Goal: Task Accomplishment & Management: Manage account settings

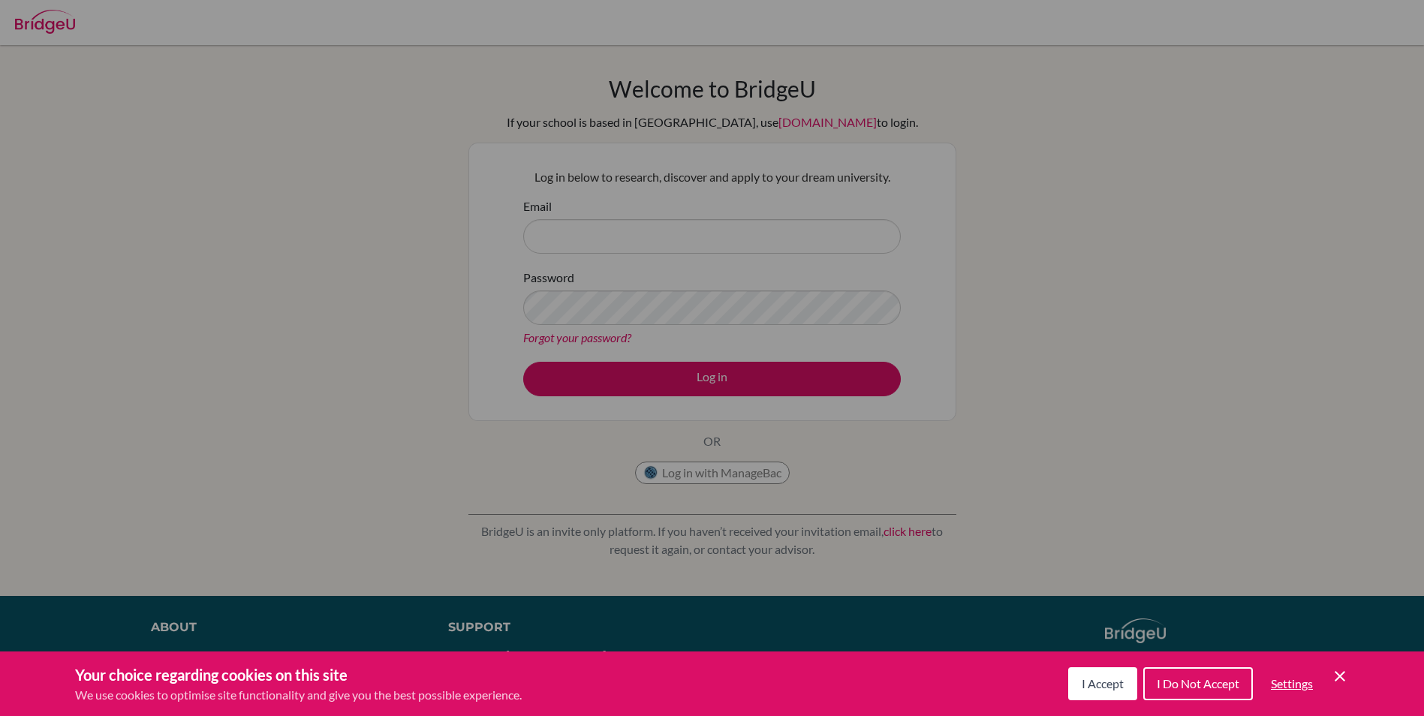
click at [1093, 680] on span "I Accept" at bounding box center [1102, 683] width 42 height 14
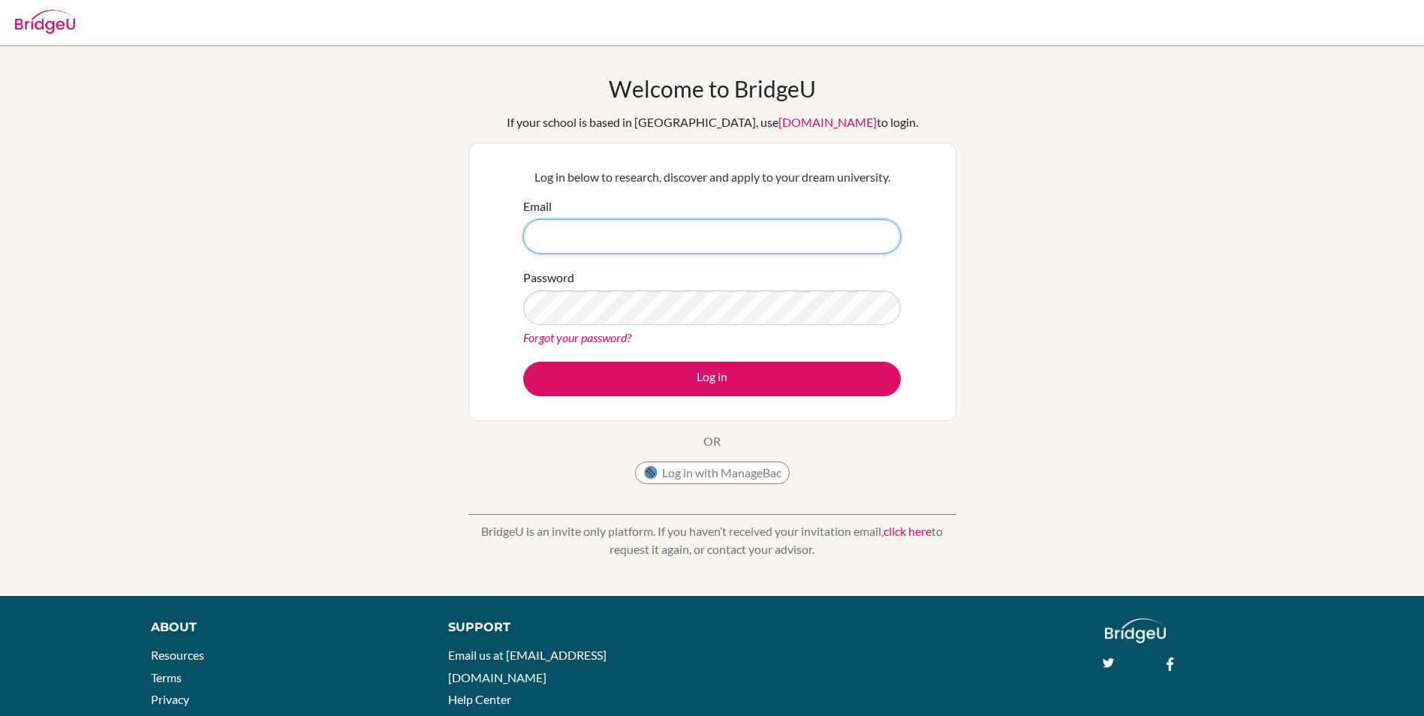
click at [630, 239] on input "Email" at bounding box center [712, 236] width 378 height 35
type input "d"
click at [353, 475] on div "Welcome to BridgeU If your school is based in China, use app.bridge-u.com.cn to…" at bounding box center [712, 320] width 1424 height 491
click at [592, 234] on input "Email" at bounding box center [712, 236] width 378 height 35
type input "[EMAIL_ADDRESS][DOMAIN_NAME]"
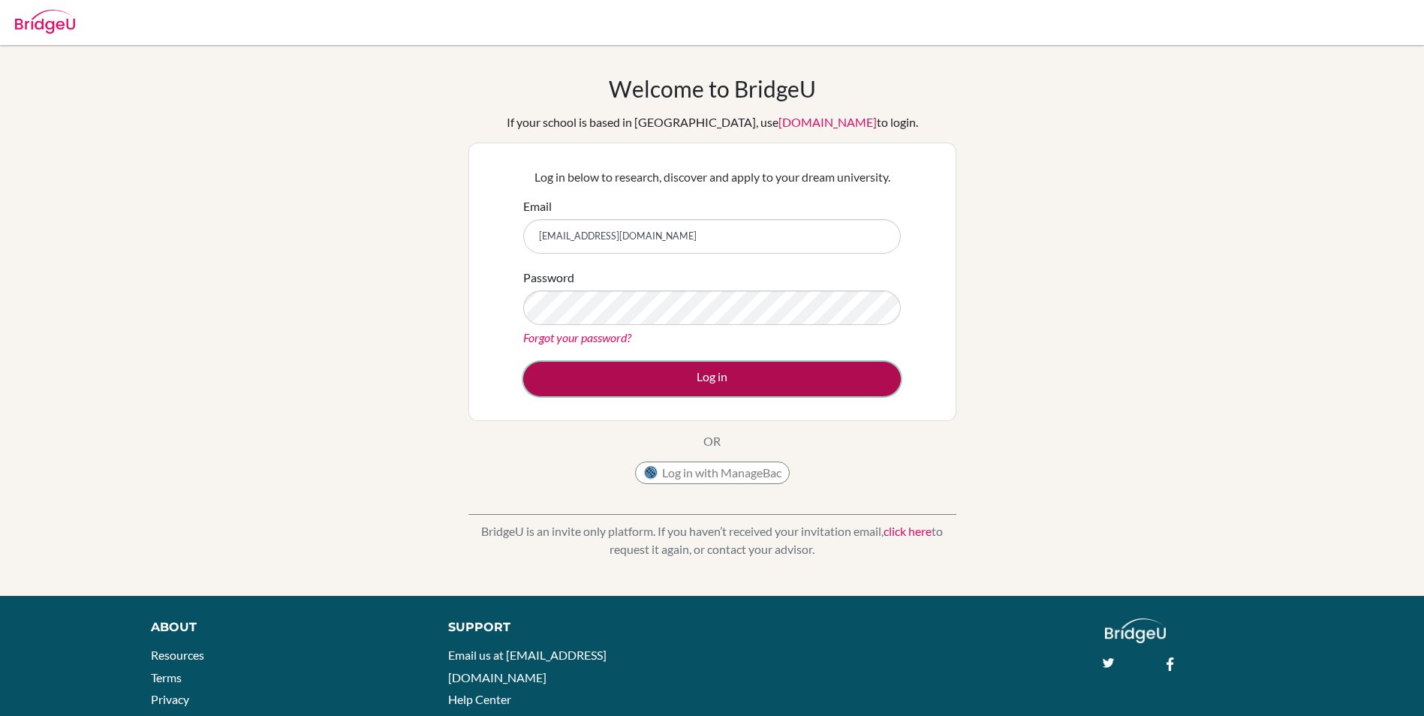
click at [702, 377] on button "Log in" at bounding box center [712, 379] width 378 height 35
click at [756, 386] on button "Log in" at bounding box center [712, 379] width 378 height 35
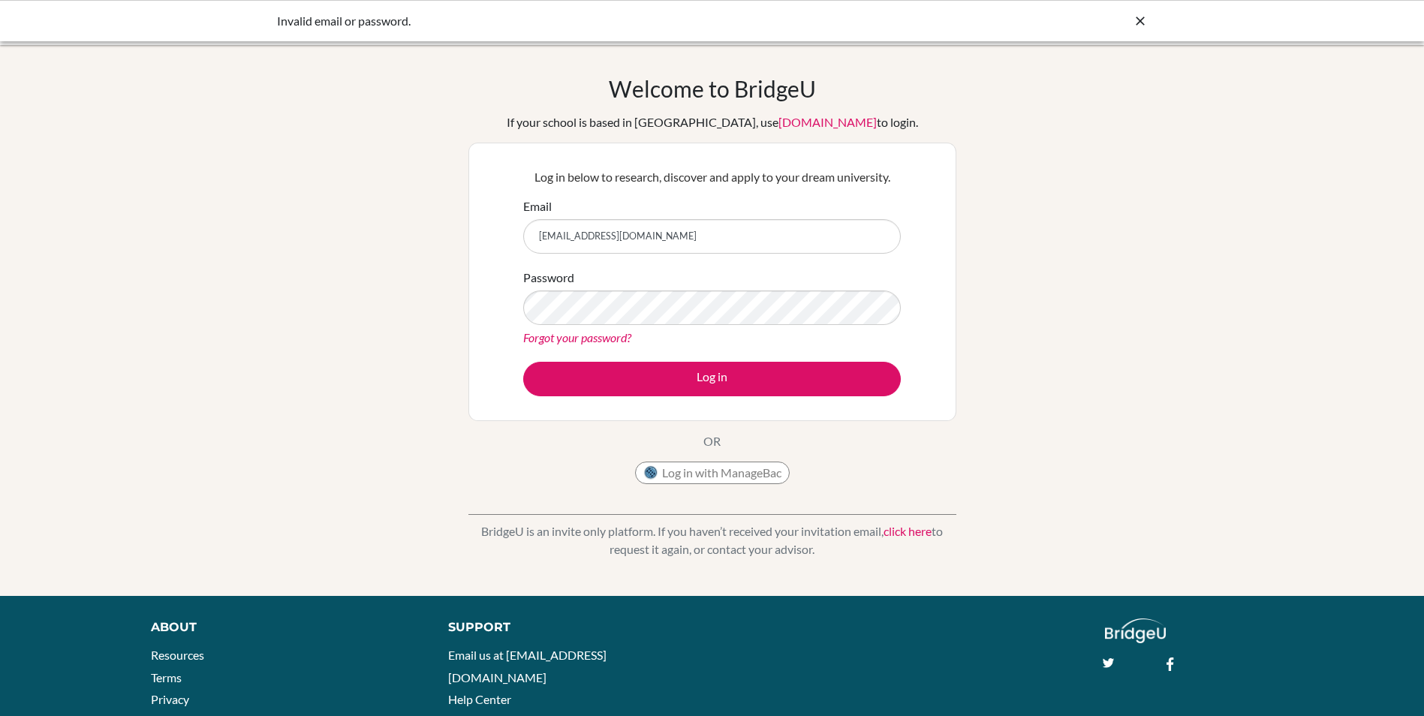
click at [578, 284] on div "Password Forgot your password?" at bounding box center [712, 308] width 378 height 78
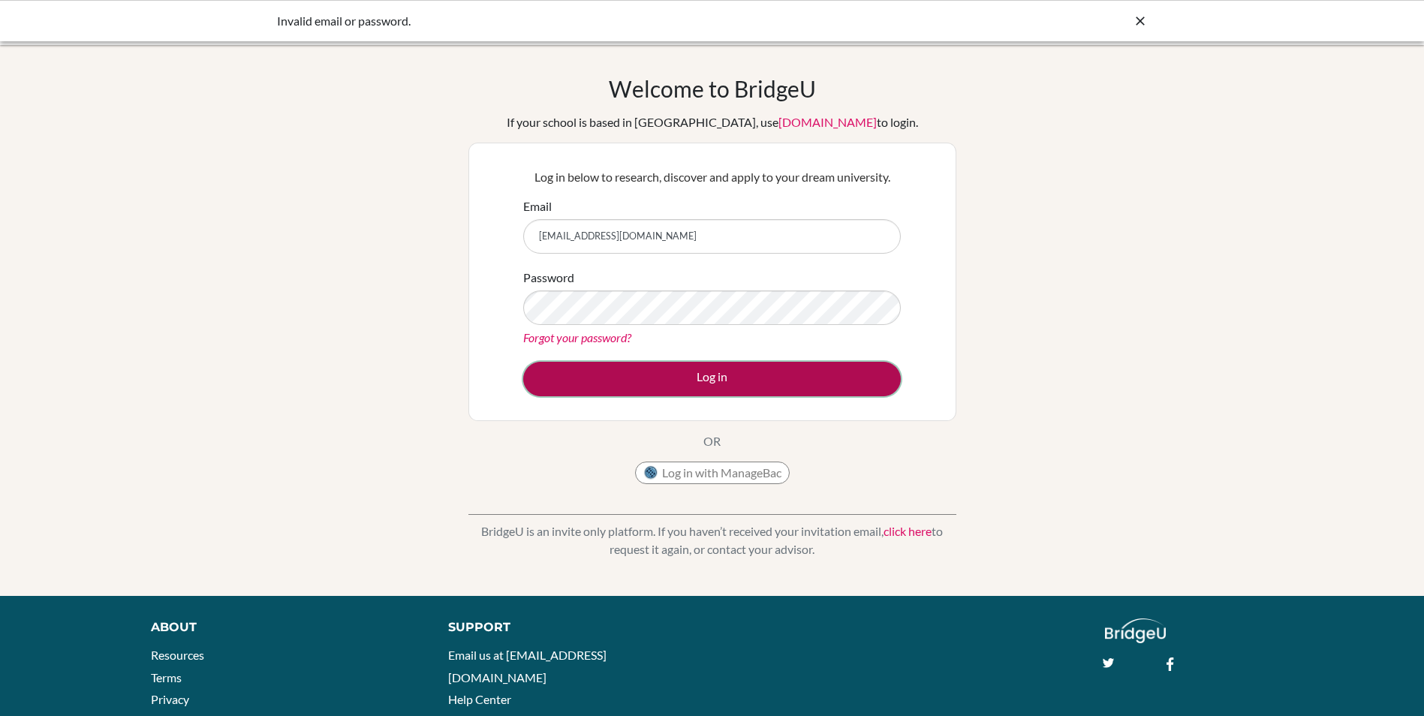
click at [757, 384] on button "Log in" at bounding box center [712, 379] width 378 height 35
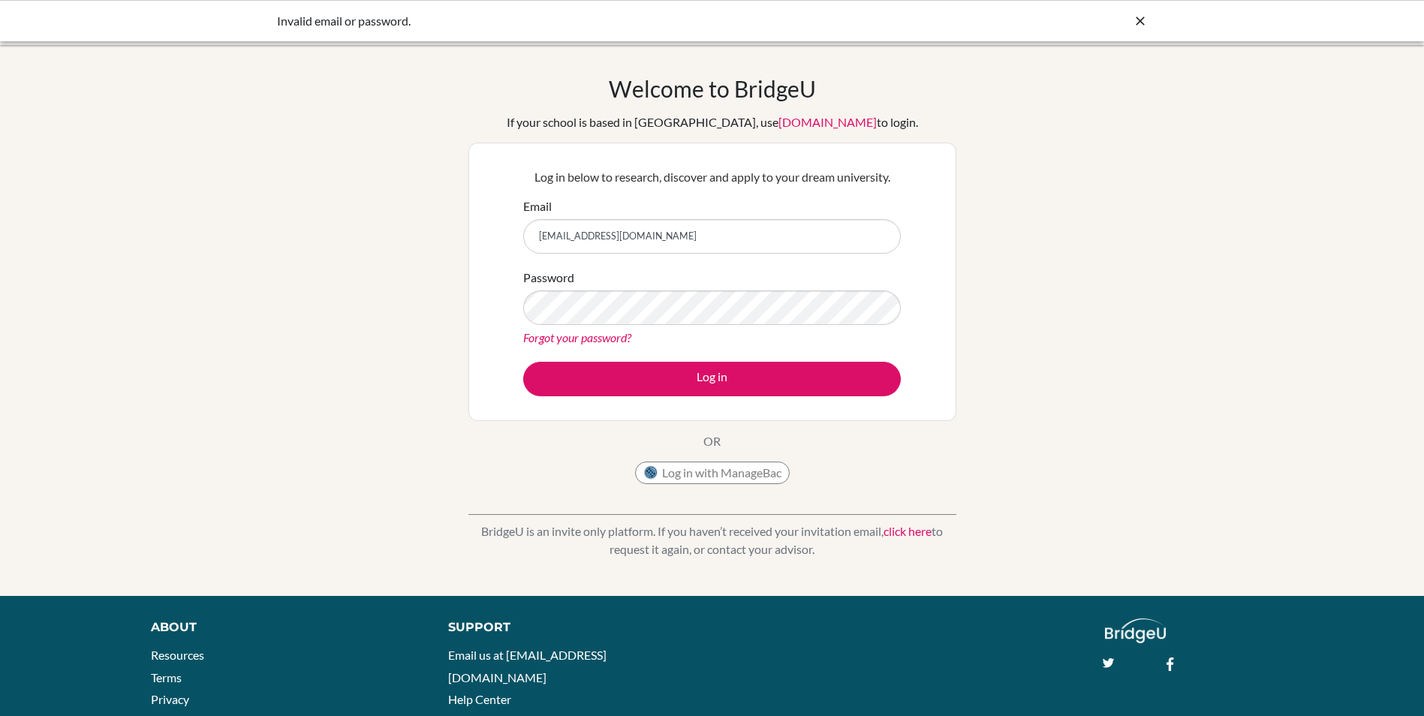
click at [810, 229] on input "[EMAIL_ADDRESS][DOMAIN_NAME]" at bounding box center [712, 236] width 378 height 35
type input "d"
type input "dhruv6627@vivekhighschool"
click at [523, 362] on button "Log in" at bounding box center [712, 379] width 378 height 35
click at [719, 239] on input "dhruv6627@vivekhighschool" at bounding box center [712, 236] width 378 height 35
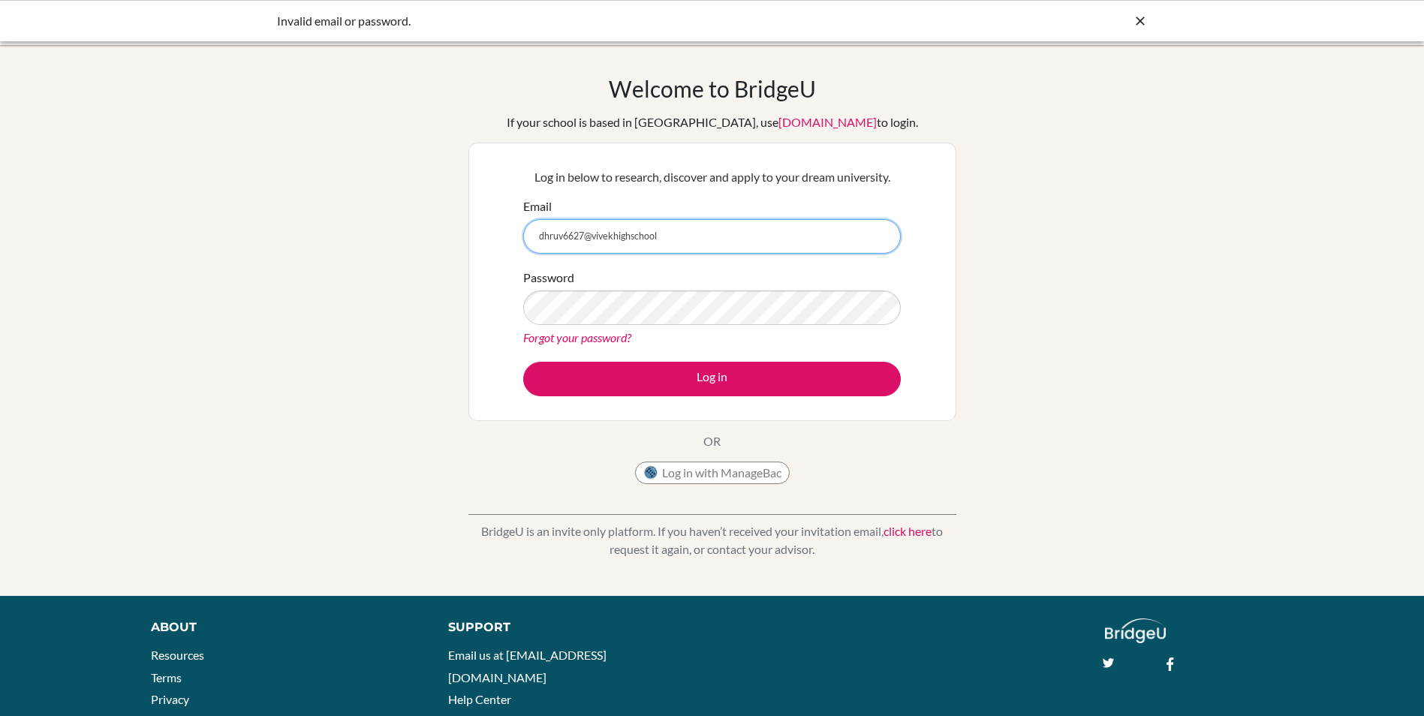
type input "[EMAIL_ADDRESS][DOMAIN_NAME]"
click at [586, 339] on link "Forgot your password?" at bounding box center [577, 337] width 108 height 14
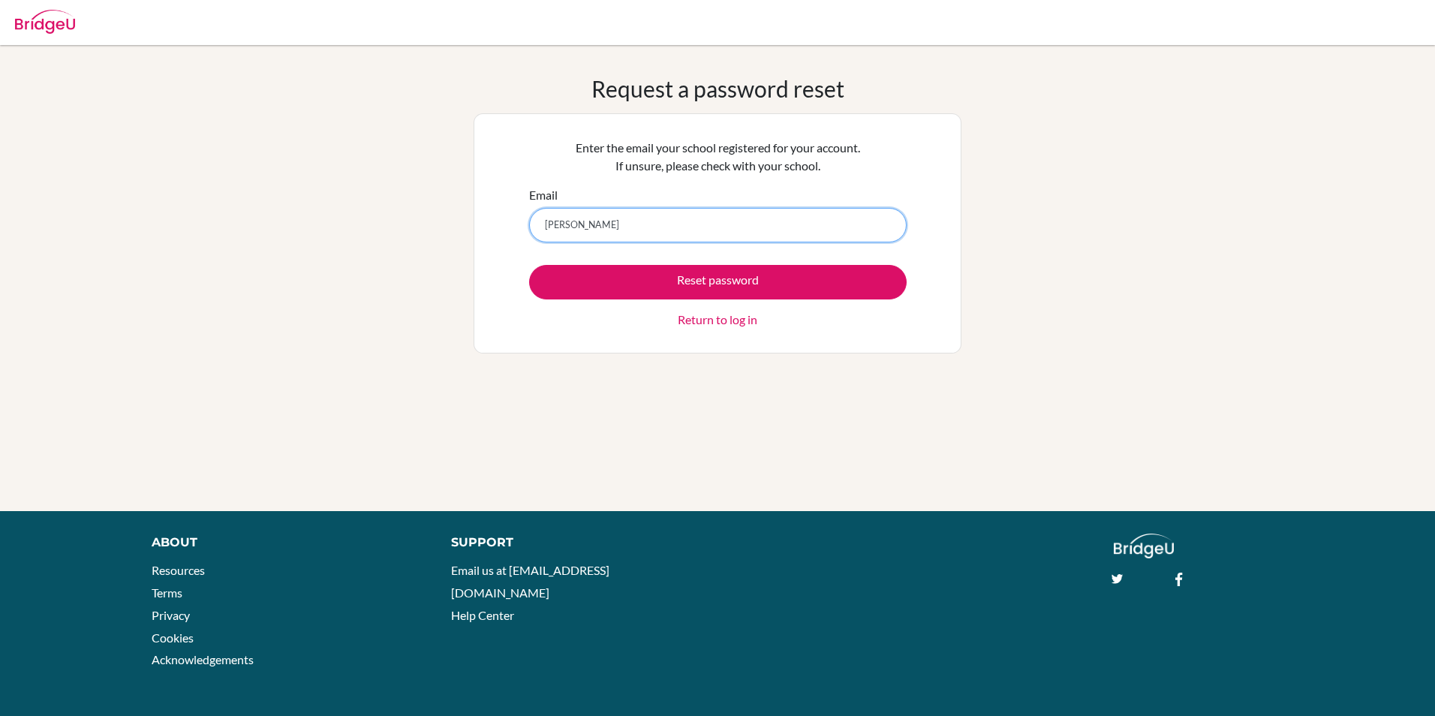
type input "[EMAIL_ADDRESS][DOMAIN_NAME]"
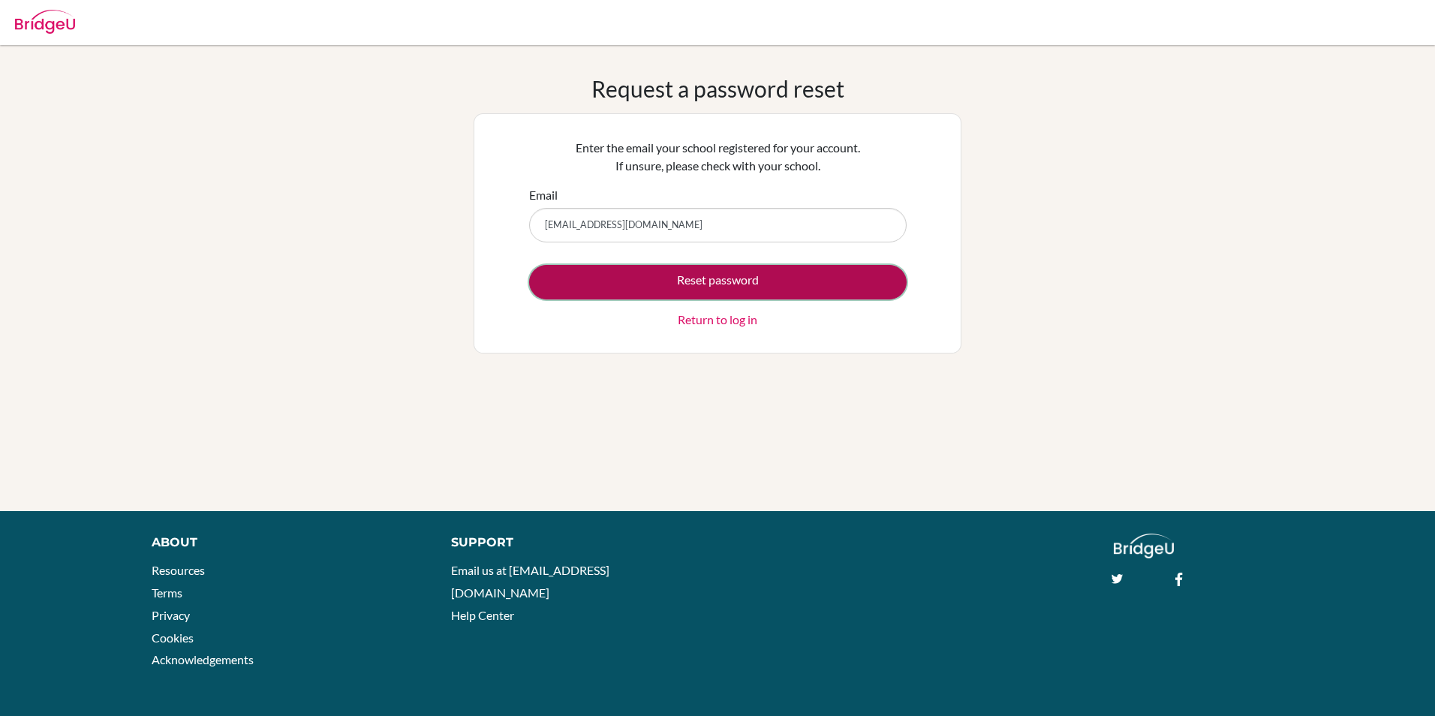
click at [708, 285] on button "Reset password" at bounding box center [718, 282] width 378 height 35
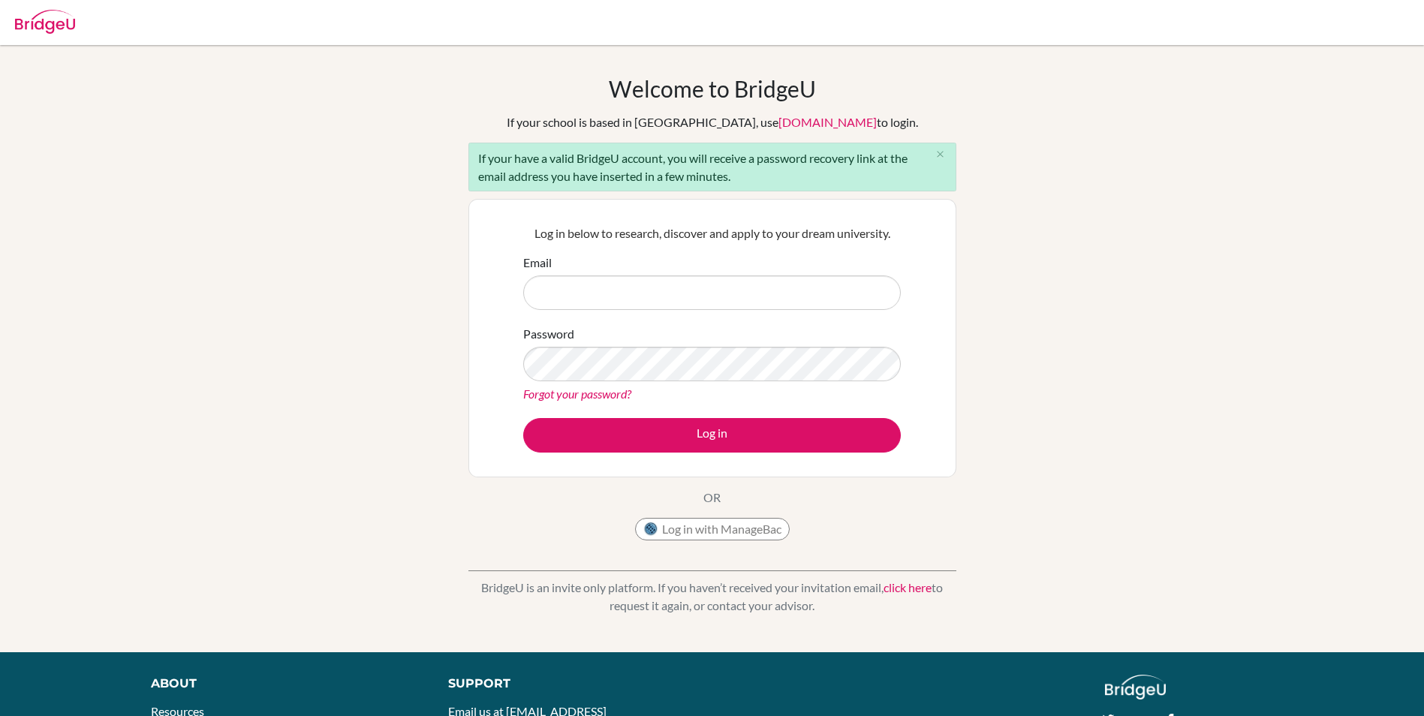
drag, startPoint x: 1339, startPoint y: 271, endPoint x: 1305, endPoint y: 294, distance: 41.0
click at [1339, 271] on div "Welcome to BridgeU If your school is based in China, use app.bridge-u.com.cn to…" at bounding box center [712, 348] width 1424 height 547
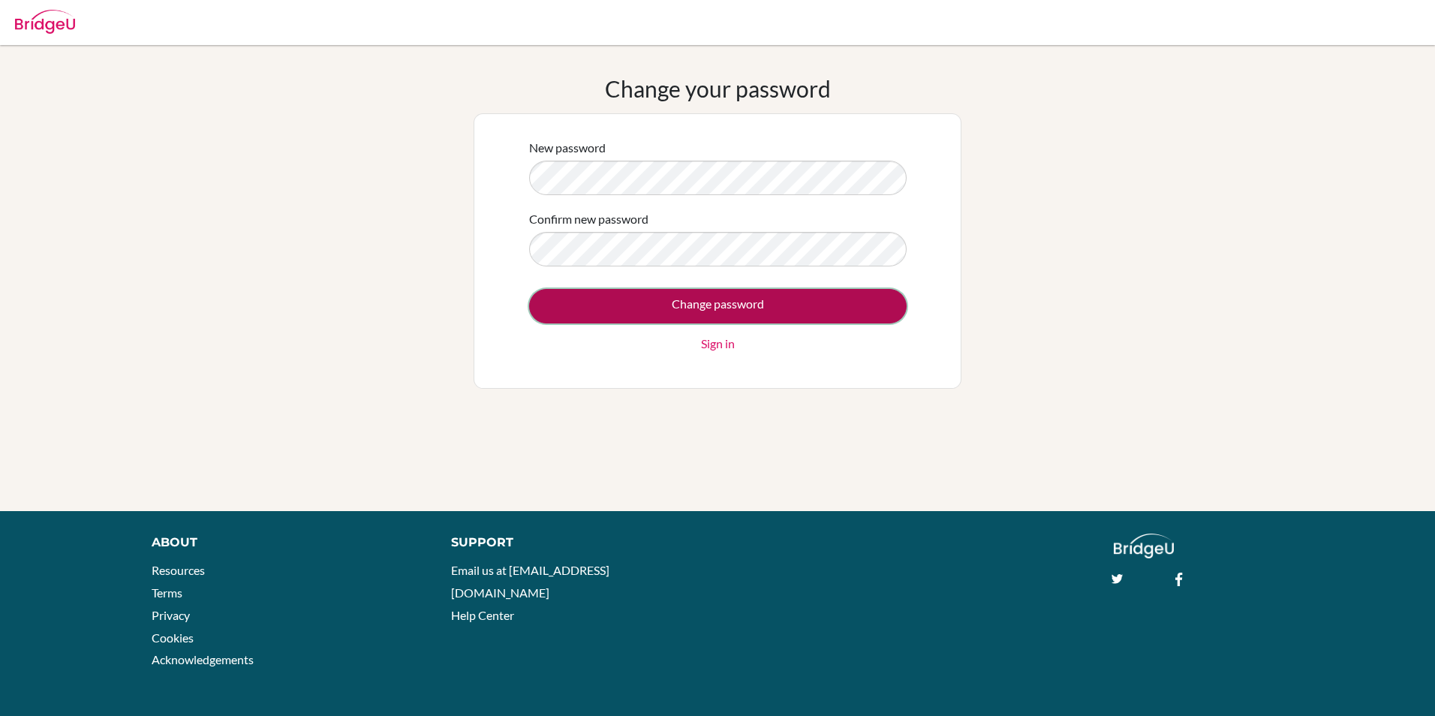
click at [696, 314] on input "Change password" at bounding box center [718, 306] width 378 height 35
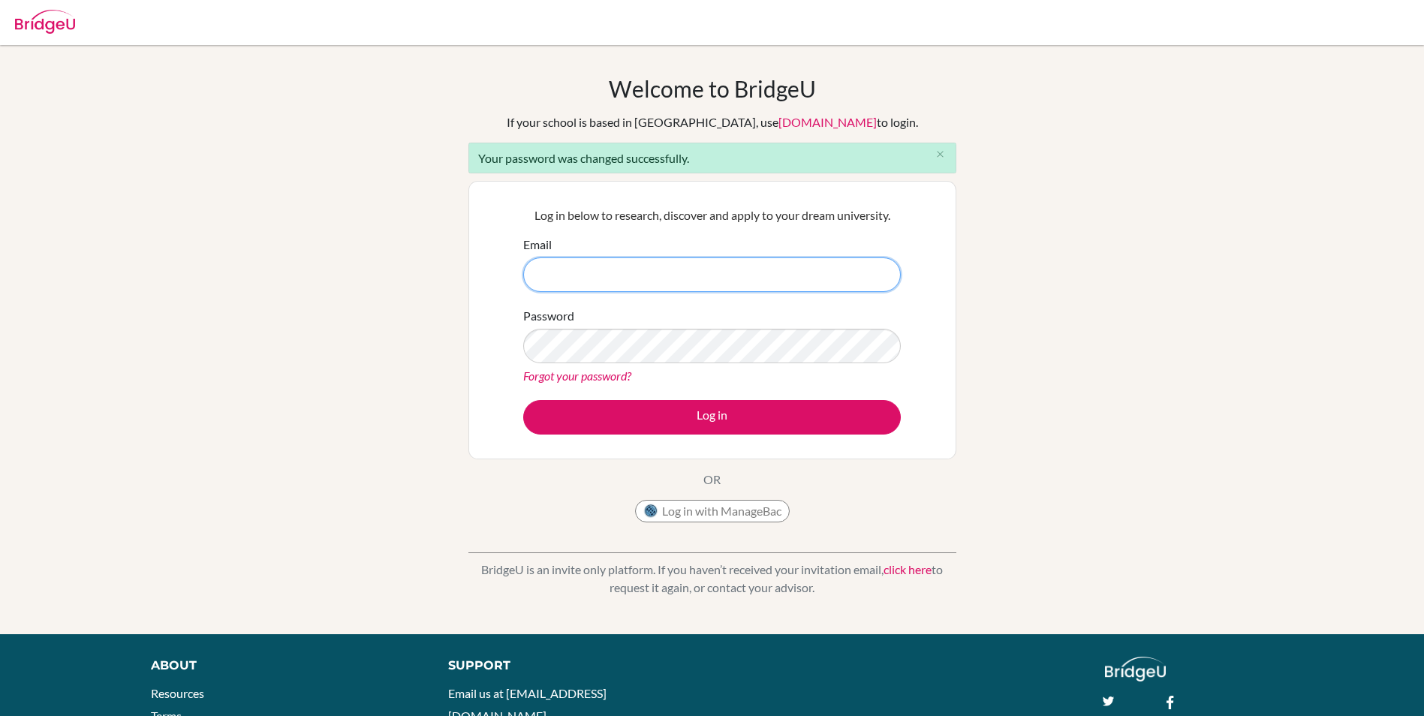
click at [586, 264] on input "Email" at bounding box center [712, 274] width 378 height 35
type input "[EMAIL_ADDRESS][DOMAIN_NAME]"
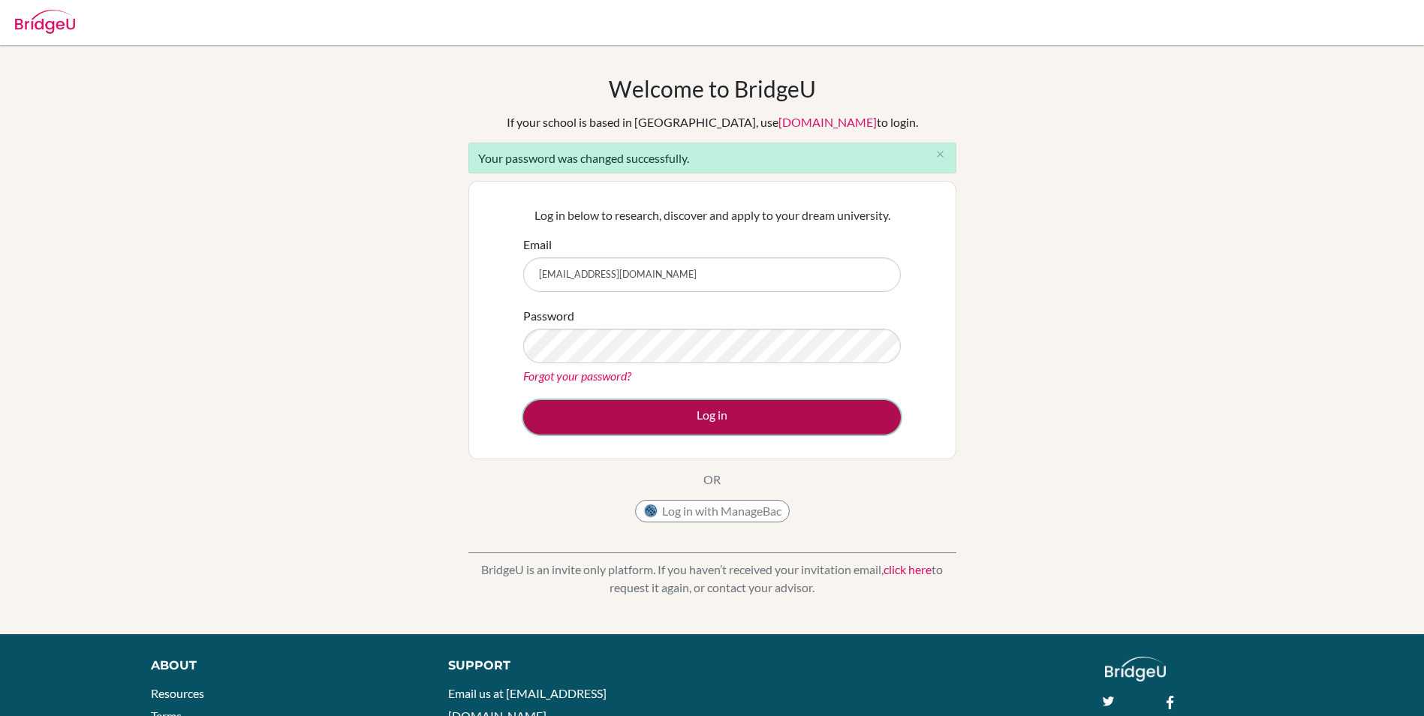
click at [719, 412] on button "Log in" at bounding box center [712, 417] width 378 height 35
